Goal: Communication & Community: Share content

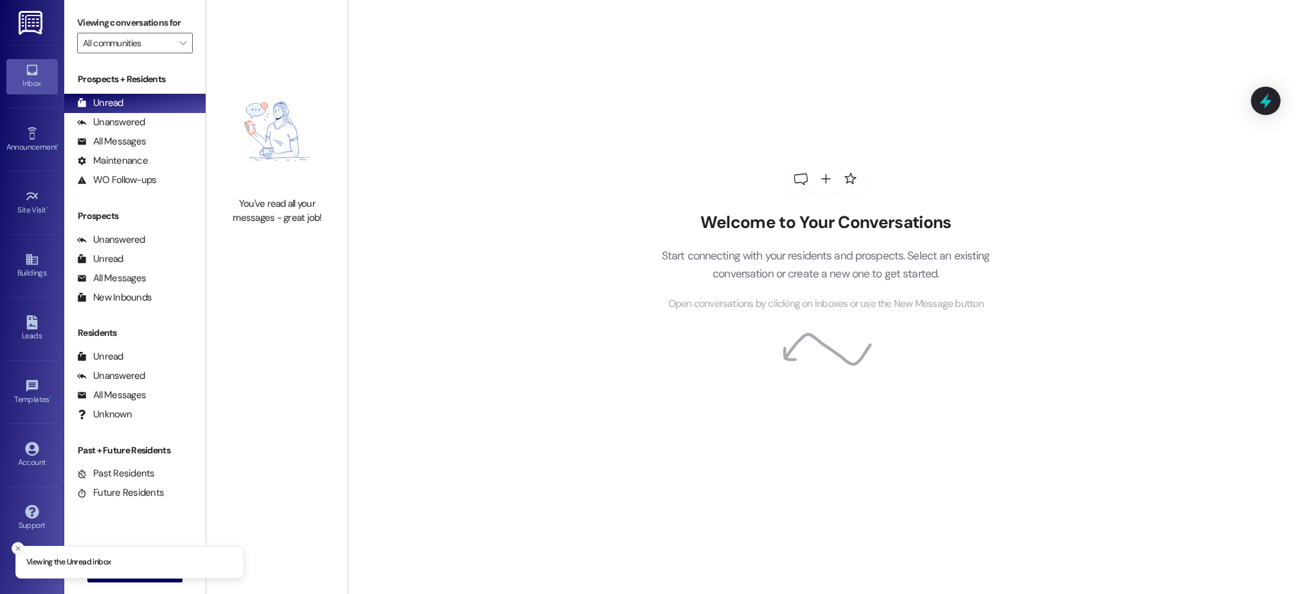
click at [15, 549] on icon "Close toast" at bounding box center [18, 549] width 8 height 8
click at [129, 578] on span "New Message" at bounding box center [142, 571] width 53 height 13
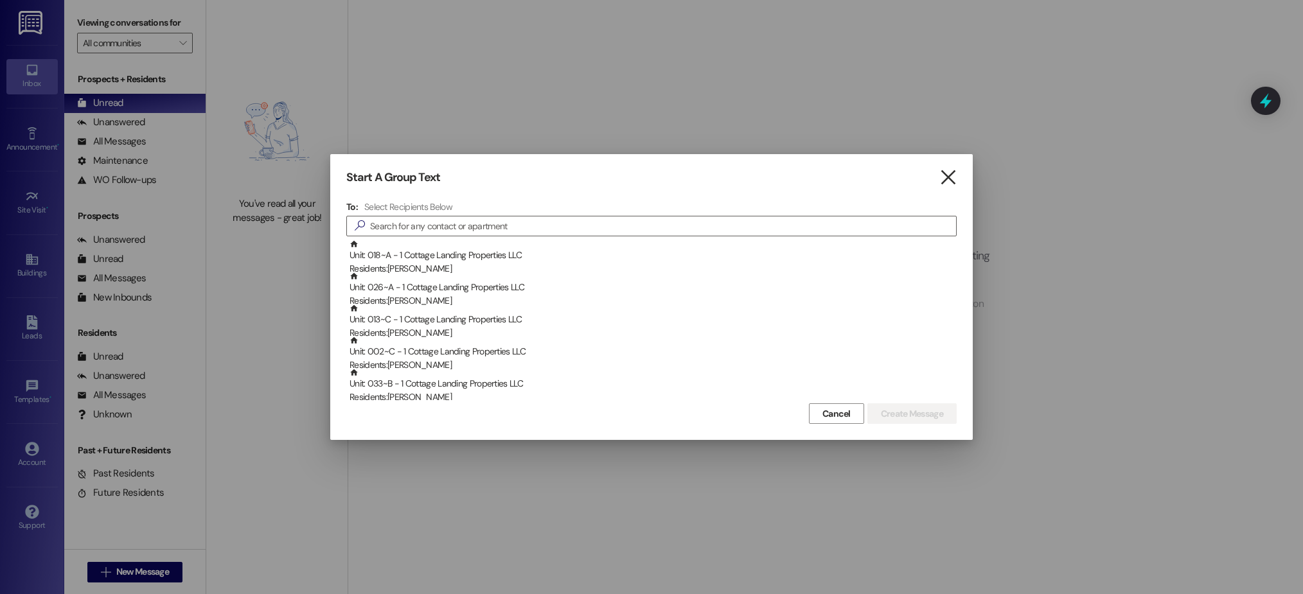
click at [951, 182] on icon "" at bounding box center [947, 177] width 17 height 13
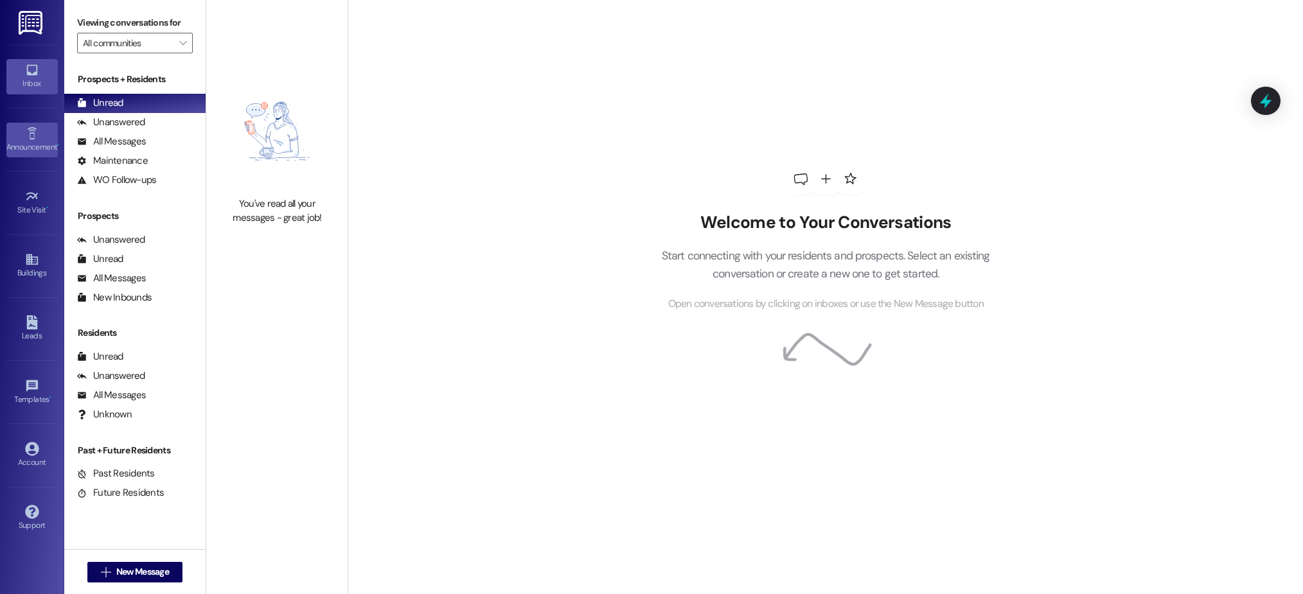
click at [21, 139] on link "Announcement •" at bounding box center [31, 140] width 51 height 35
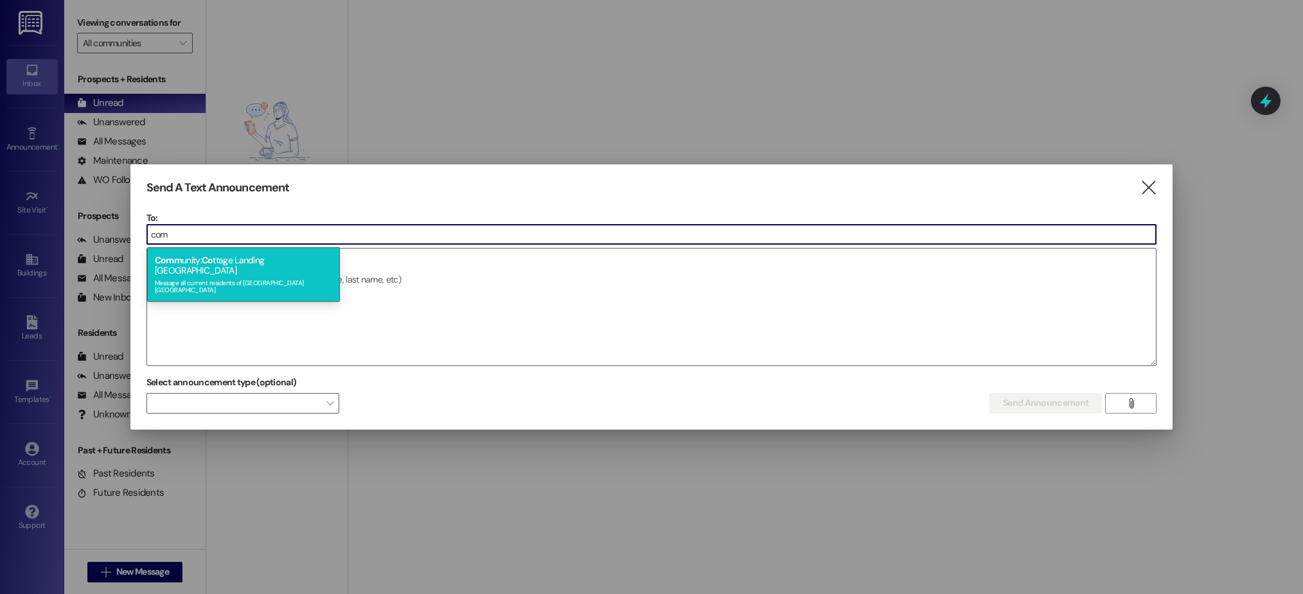
type input "com"
click at [218, 261] on div "Comm unity: Co ttage Landing Lafayette Message all current residents of Cottage…" at bounding box center [243, 274] width 193 height 54
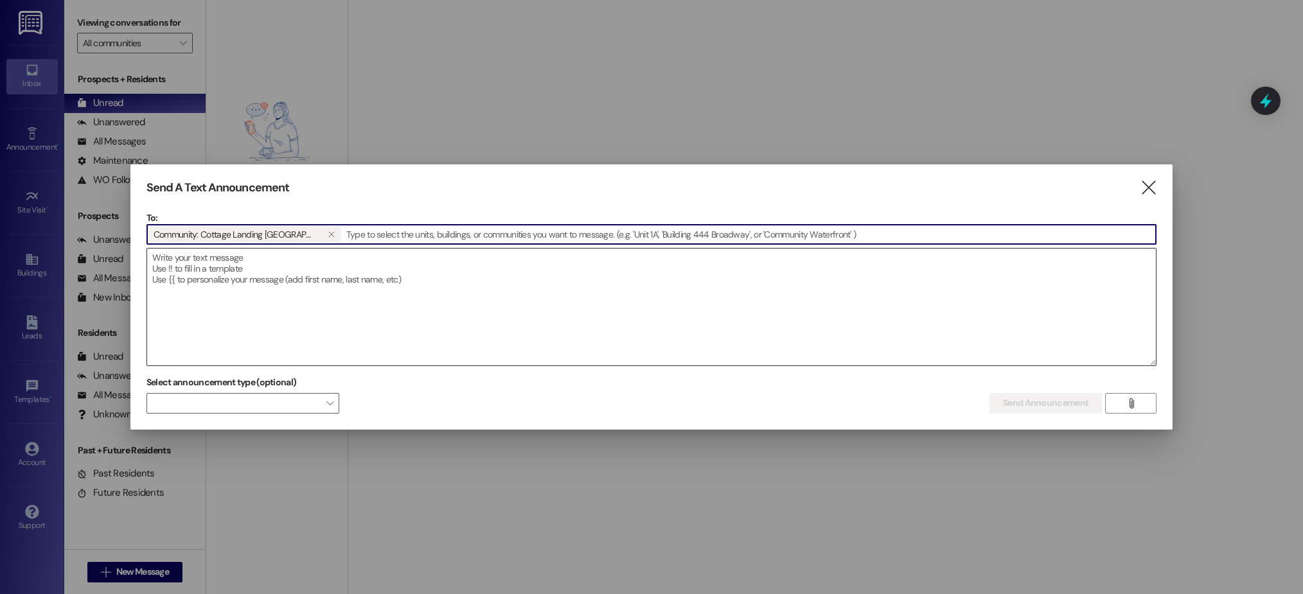
click at [210, 262] on textarea at bounding box center [651, 307] width 1009 height 117
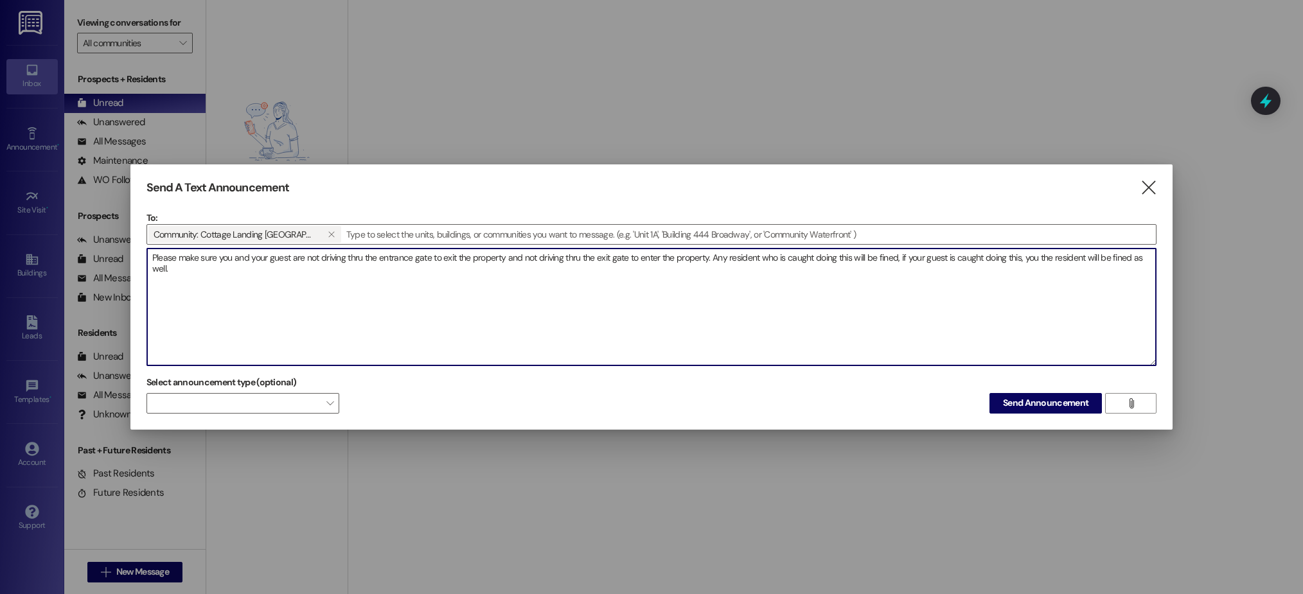
click at [365, 258] on textarea "Please make sure you and your guest are not driving thru the entrance gate to e…" at bounding box center [651, 307] width 1009 height 117
click at [596, 257] on textarea "Please make sure you and your guest are not driving through the entrance gate t…" at bounding box center [651, 307] width 1009 height 117
click at [330, 287] on textarea "Please make sure you and your guest are not driving through the entrance gate t…" at bounding box center [651, 307] width 1009 height 117
type textarea "Please make sure you and your guest are not driving through the entrance gate t…"
click at [1020, 404] on span "Send Announcement" at bounding box center [1045, 402] width 85 height 13
